Goal: Information Seeking & Learning: Check status

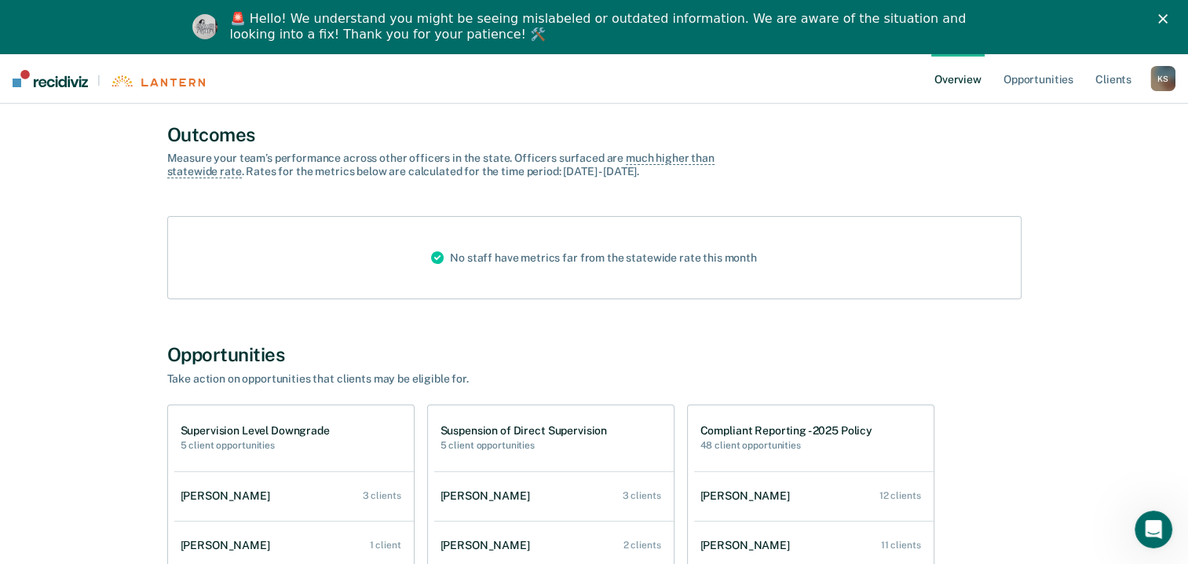
scroll to position [79, 0]
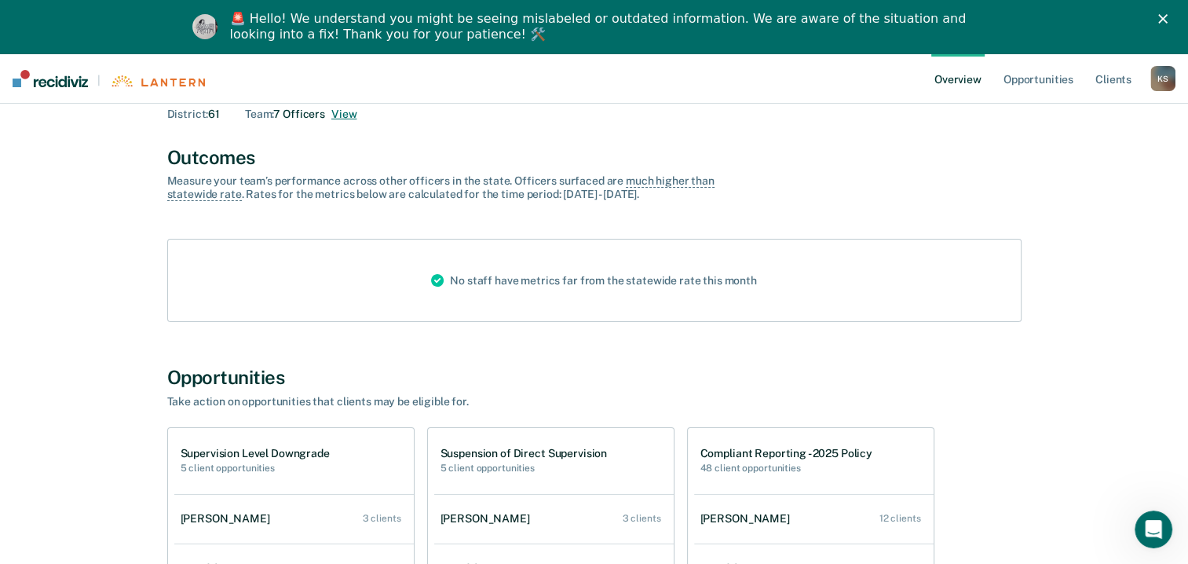
click at [342, 115] on button "View" at bounding box center [343, 114] width 25 height 13
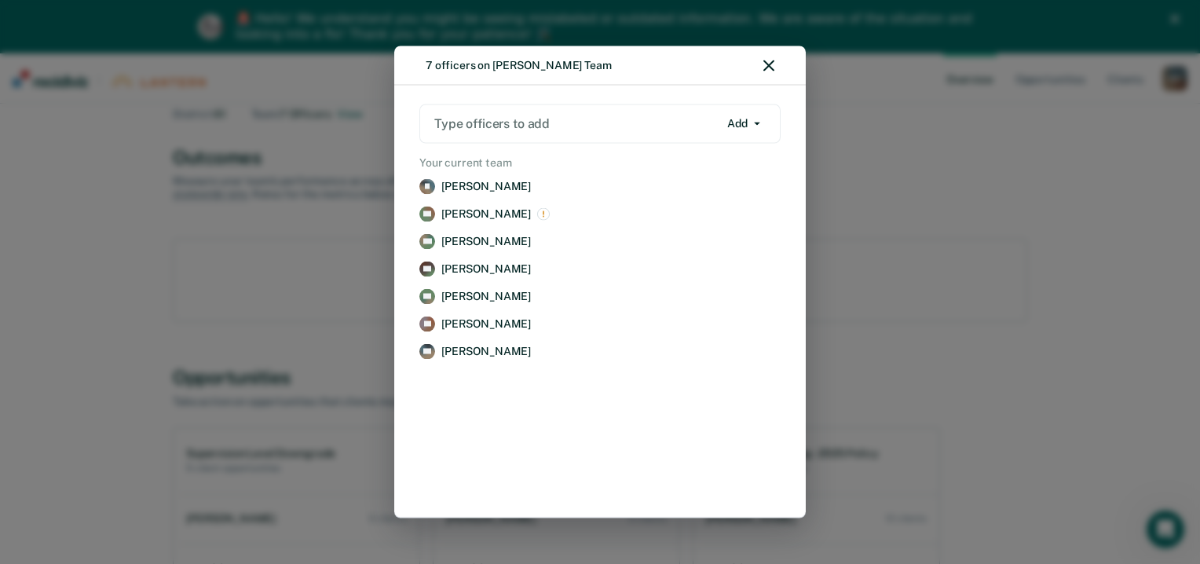
click at [892, 140] on div "7 officers on [PERSON_NAME] Team Type officers to add Add Add Remove Your curre…" at bounding box center [600, 282] width 1200 height 564
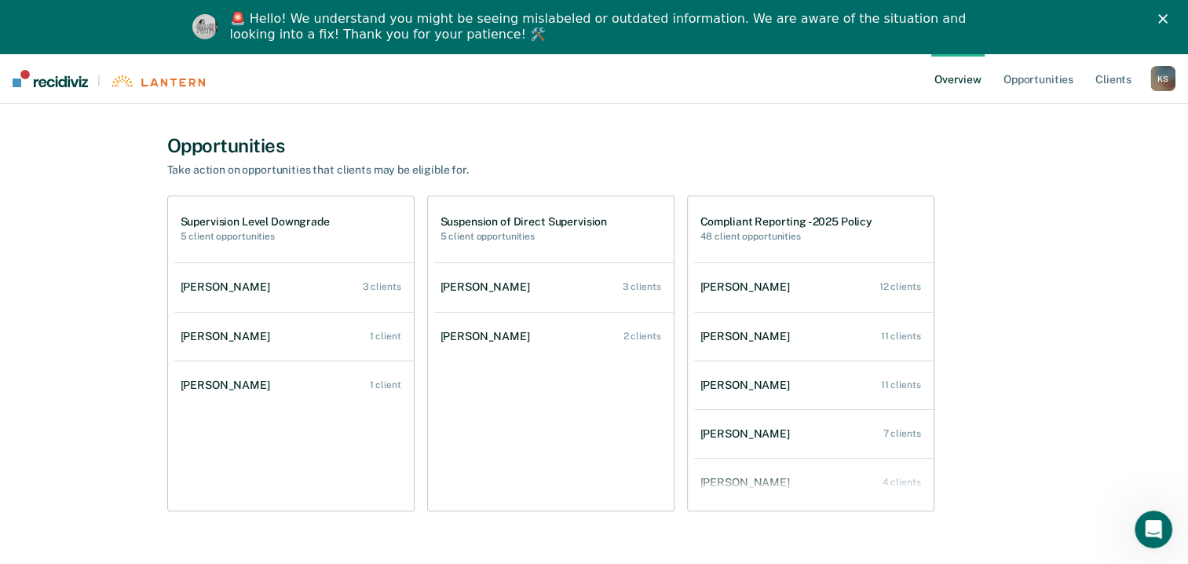
scroll to position [314, 0]
